Goal: Use online tool/utility: Use online tool/utility

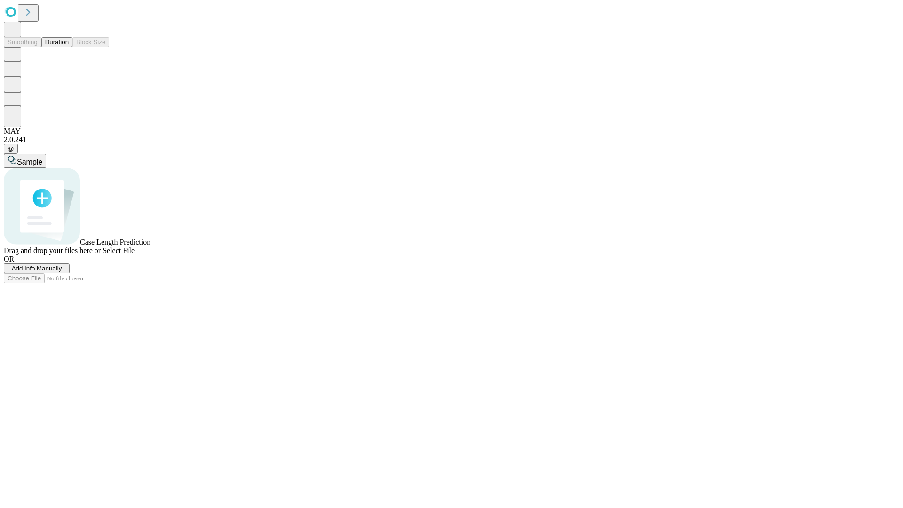
click at [69, 47] on button "Duration" at bounding box center [56, 42] width 31 height 10
click at [42, 158] on span "Sample" at bounding box center [29, 162] width 25 height 8
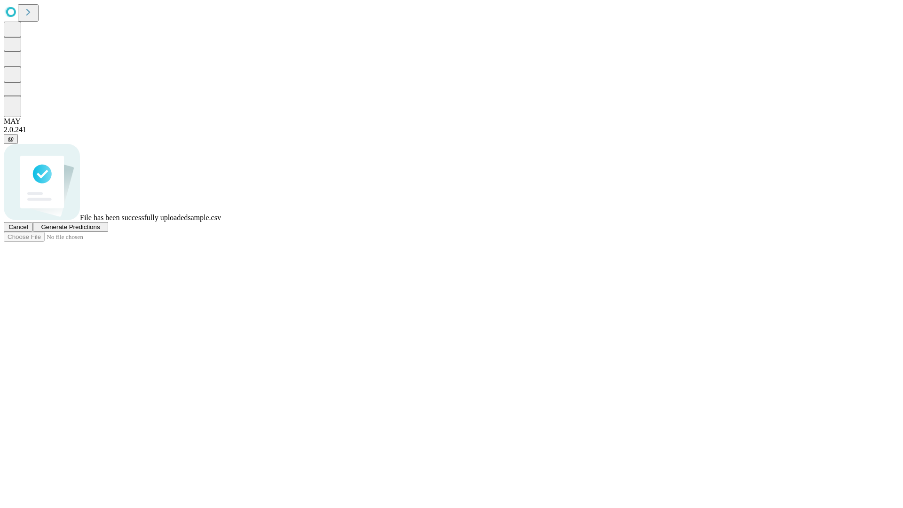
click at [100, 230] on span "Generate Predictions" at bounding box center [70, 226] width 59 height 7
